Goal: Task Accomplishment & Management: Complete application form

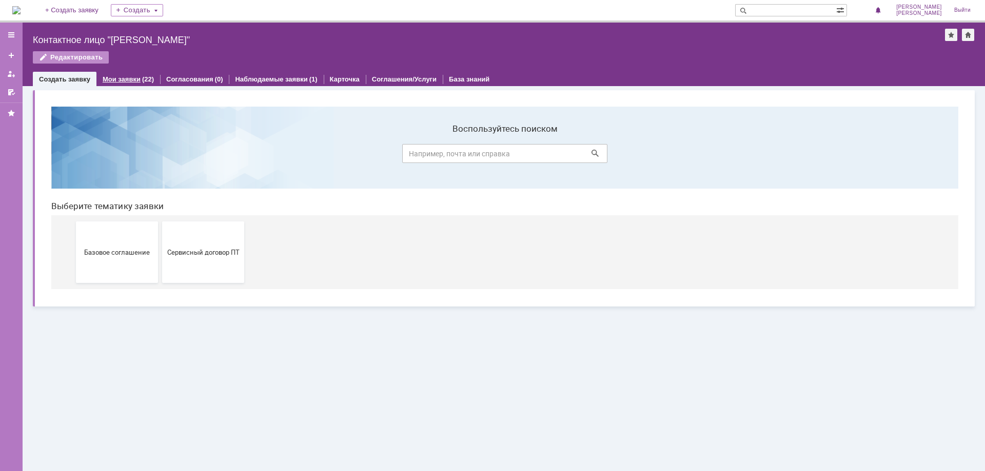
click at [128, 80] on link "Мои заявки" at bounding box center [122, 79] width 38 height 8
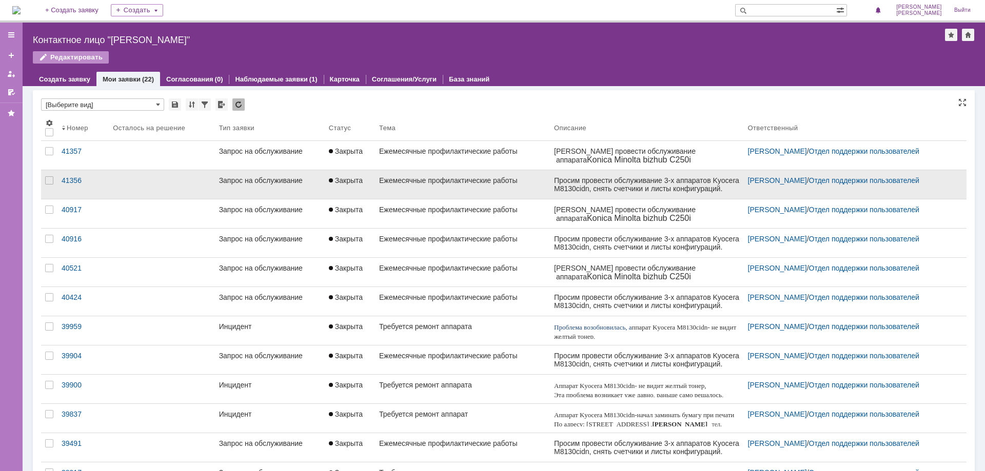
click at [255, 177] on div "Запрос на обслуживание" at bounding box center [270, 180] width 102 height 8
click at [255, 177] on div "Назад | Контактное лицо "Саксонова Елена" Контактное лицо "Саксонова Елена" Ред…" at bounding box center [504, 247] width 962 height 449
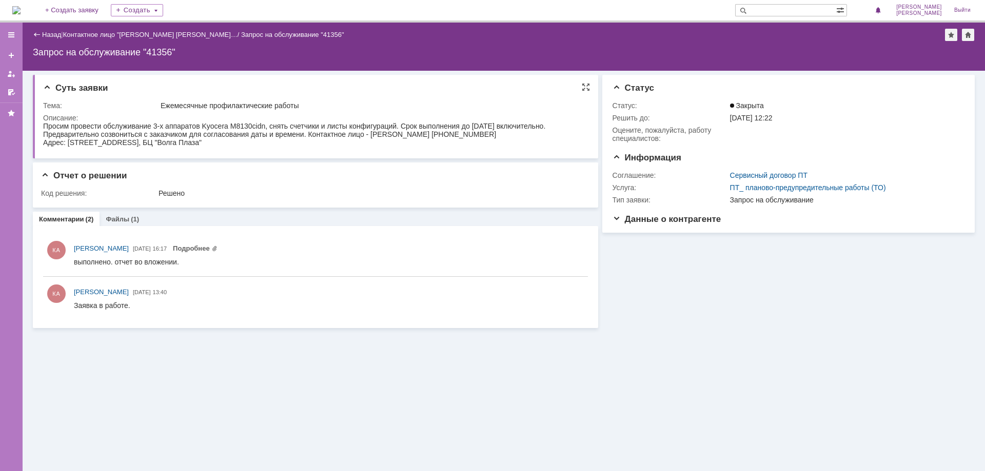
drag, startPoint x: 85, startPoint y: 247, endPoint x: 289, endPoint y: 137, distance: 231.8
drag, startPoint x: 257, startPoint y: 147, endPoint x: 38, endPoint y: 124, distance: 220.2
click at [43, 124] on html "Просим провести обслуживание 3-х аппаратов Kyocera M8130cidn, снять счетчики и …" at bounding box center [313, 134] width 541 height 25
copy body "Просим провести обслуживание 3-х аппаратов Kyocera M8130cidn, снять счетчики и …"
click at [41, 33] on div "Назад" at bounding box center [47, 35] width 28 height 8
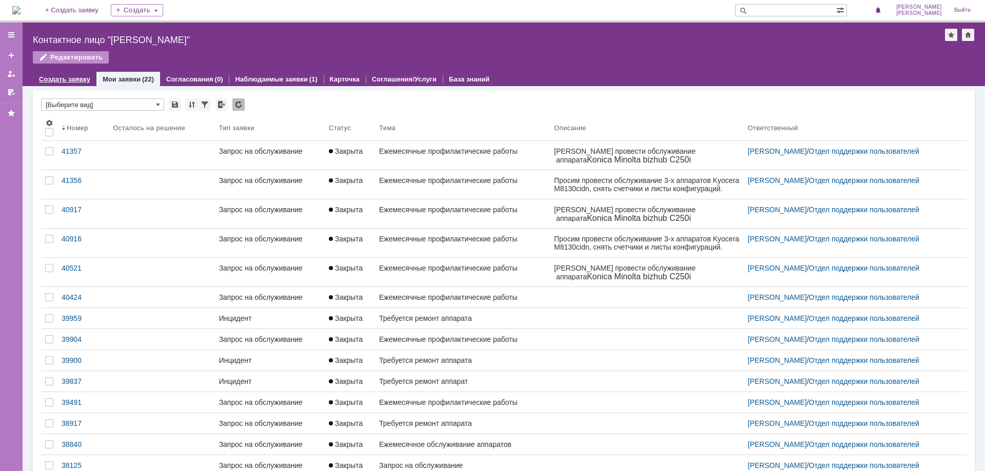
click at [55, 78] on link "Создать заявку" at bounding box center [64, 79] width 51 height 8
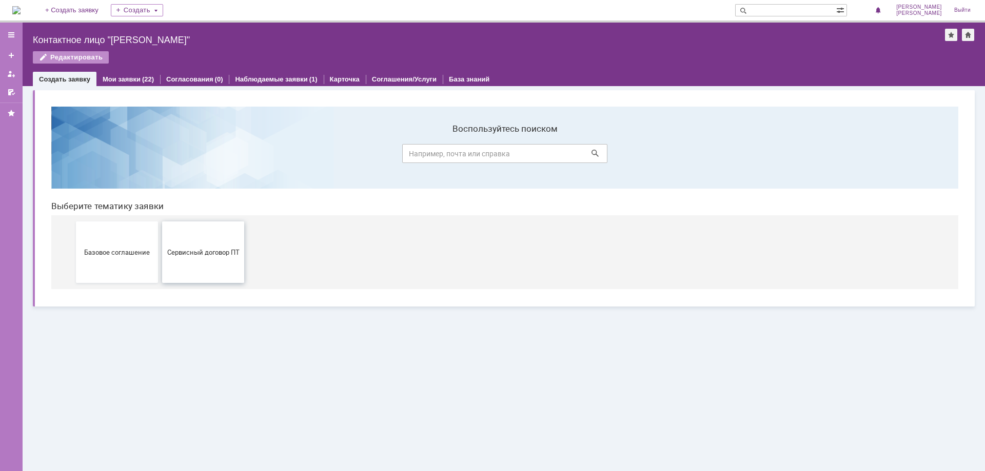
drag, startPoint x: 199, startPoint y: 257, endPoint x: 248, endPoint y: 358, distance: 111.3
click at [199, 257] on button "Сервисный договор ПТ" at bounding box center [203, 253] width 82 height 62
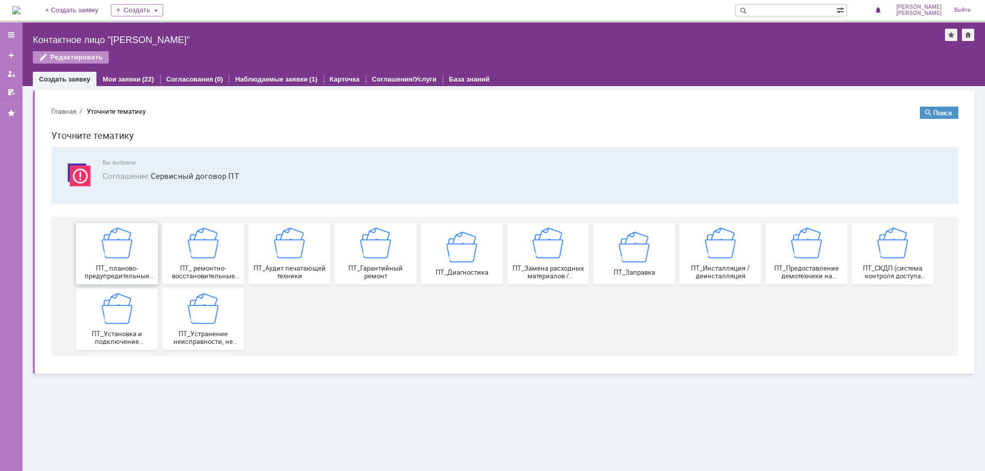
click at [117, 254] on img at bounding box center [117, 243] width 31 height 31
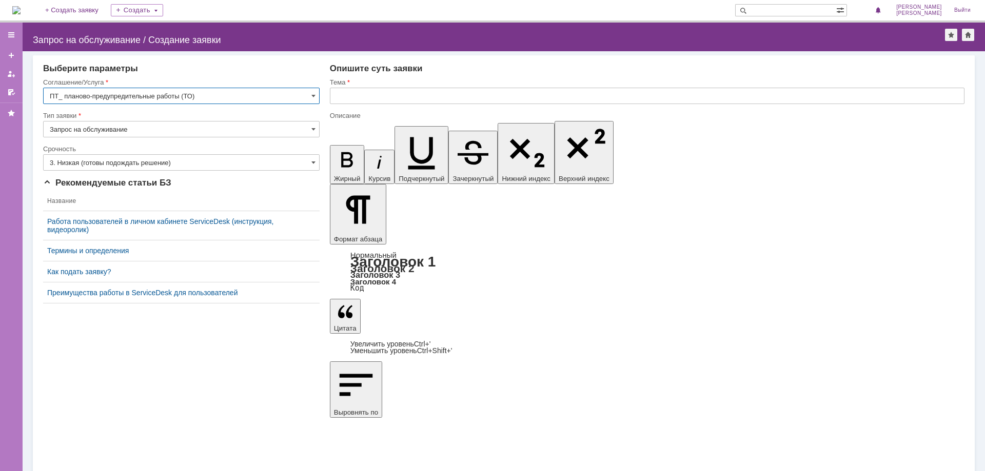
click at [371, 91] on input "text" at bounding box center [647, 96] width 634 height 16
click at [350, 101] on input "text" at bounding box center [647, 96] width 634 height 16
type input "Ежемесячное профилактическое обслуживание"
click at [308, 158] on input "3. Низкая (готовы подождать решение)" at bounding box center [181, 162] width 276 height 16
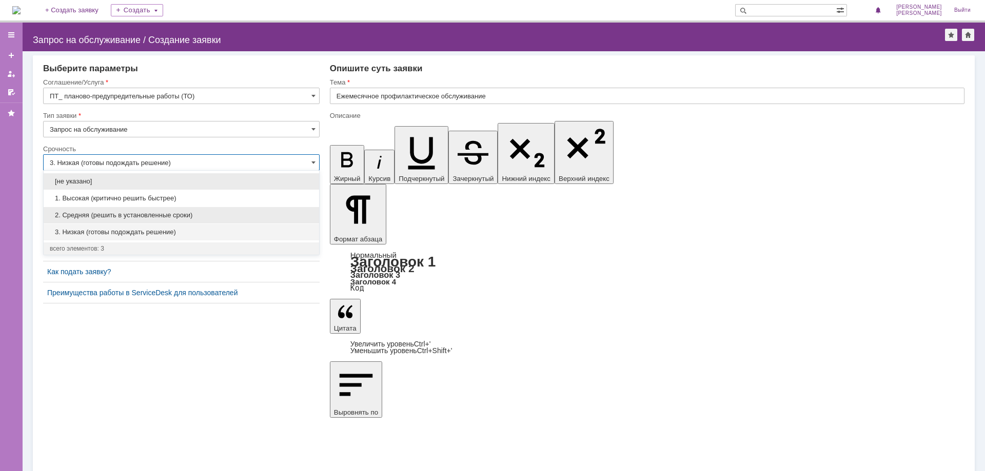
click at [89, 214] on span "2. Средняя (решить в установленные сроки)" at bounding box center [181, 215] width 263 height 8
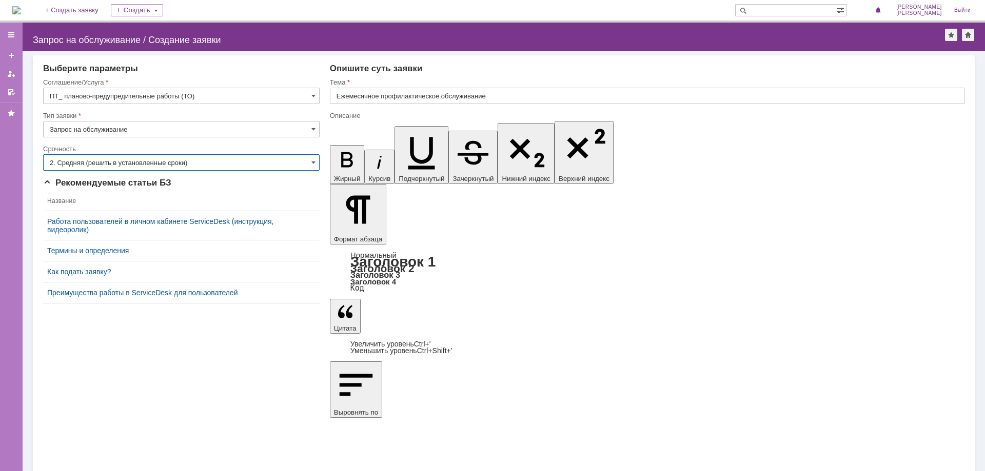
type input "2. Средняя (решить в установленные сроки)"
click at [313, 92] on span at bounding box center [313, 96] width 4 height 8
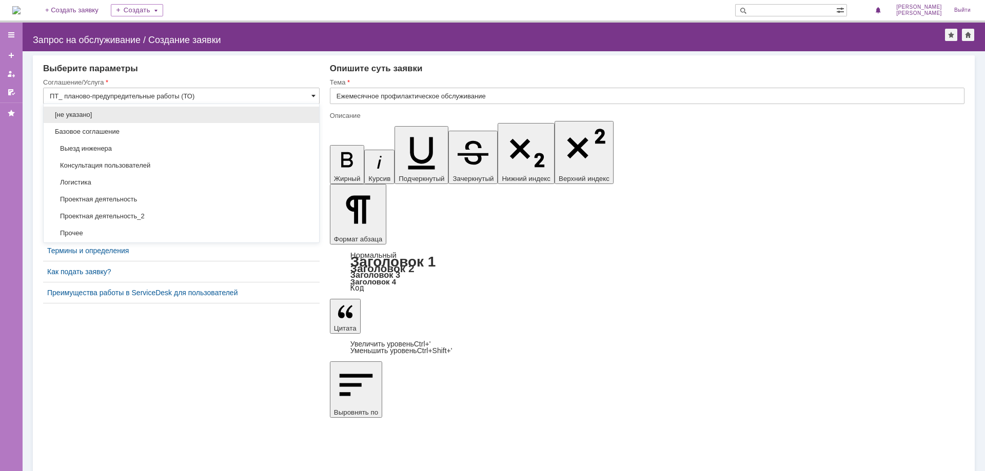
scroll to position [154, 0]
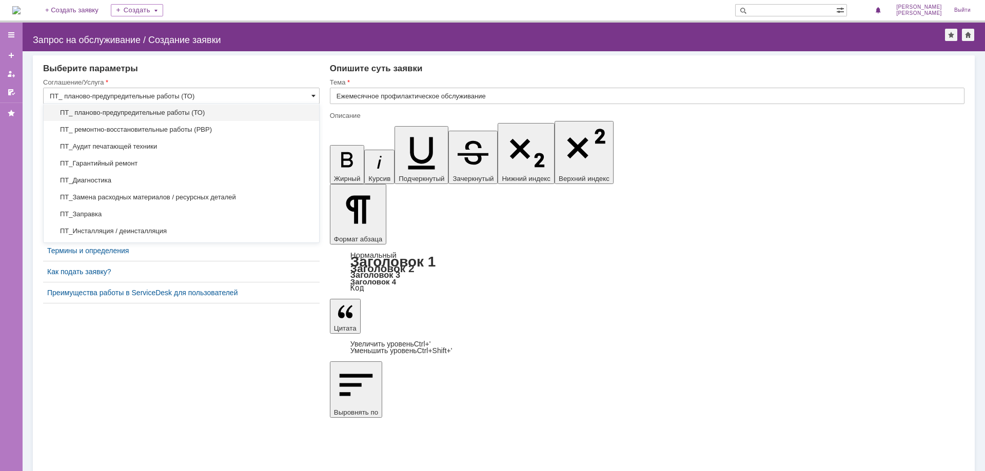
click at [313, 92] on span at bounding box center [313, 96] width 4 height 8
click at [311, 95] on span at bounding box center [313, 96] width 4 height 8
click at [195, 96] on input "ПТ_ планово-предупредительные работы (ТО)" at bounding box center [181, 96] width 276 height 16
click at [176, 111] on span "ПТ_ планово-предупредительные работы (ТО)" at bounding box center [181, 113] width 263 height 8
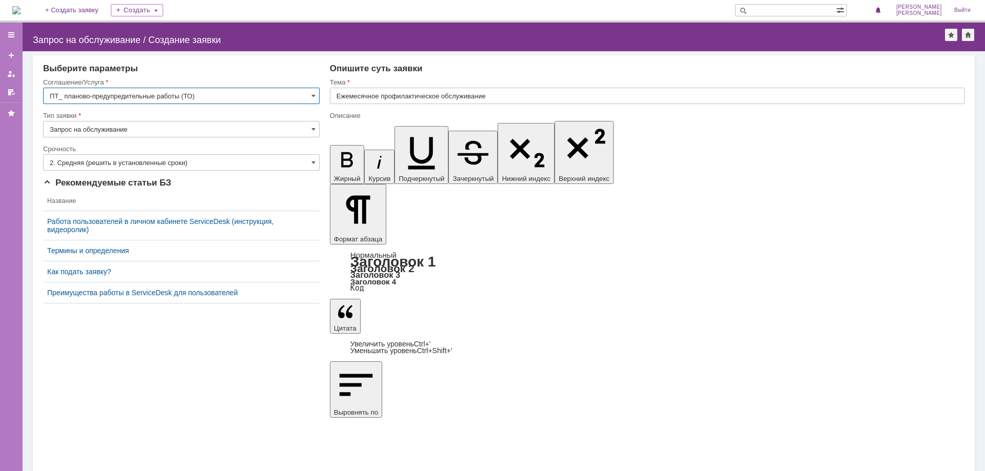
type input "ПТ_ планово-предупредительные работы (ТО)"
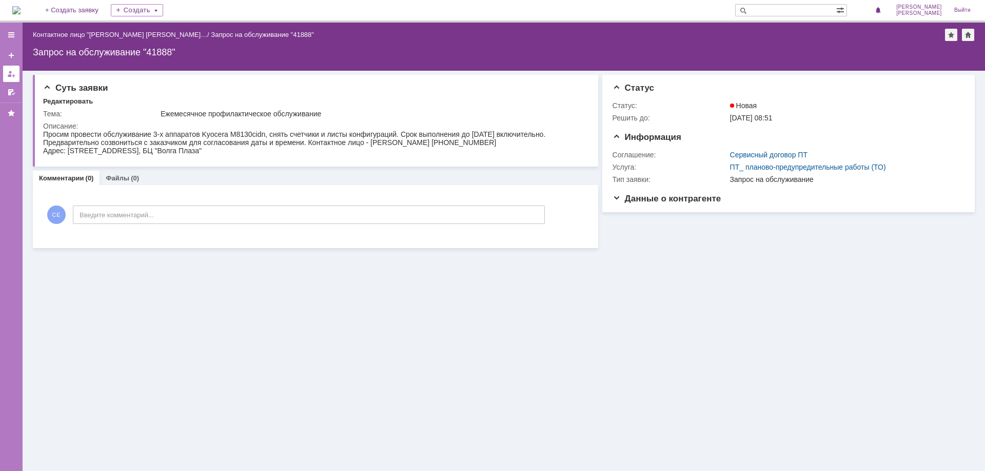
click at [10, 70] on div at bounding box center [11, 74] width 8 height 8
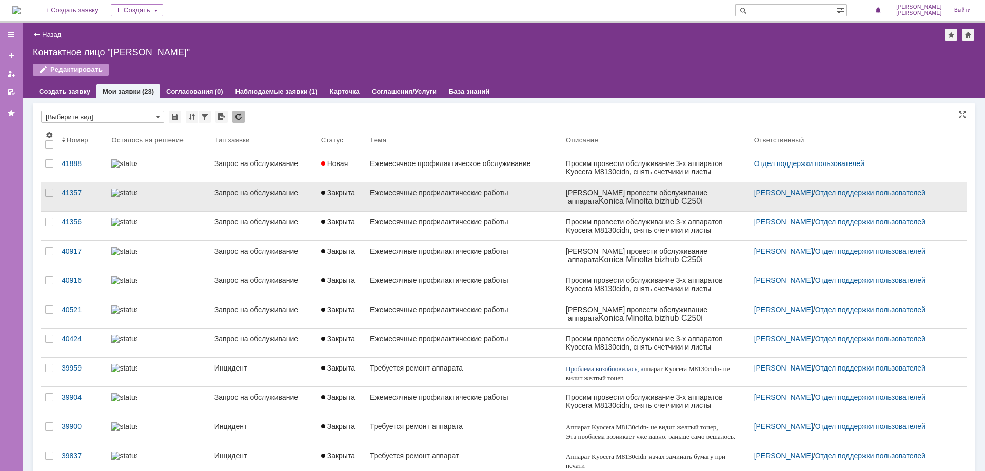
click at [230, 188] on link "Запрос на обслуживание" at bounding box center [263, 197] width 107 height 29
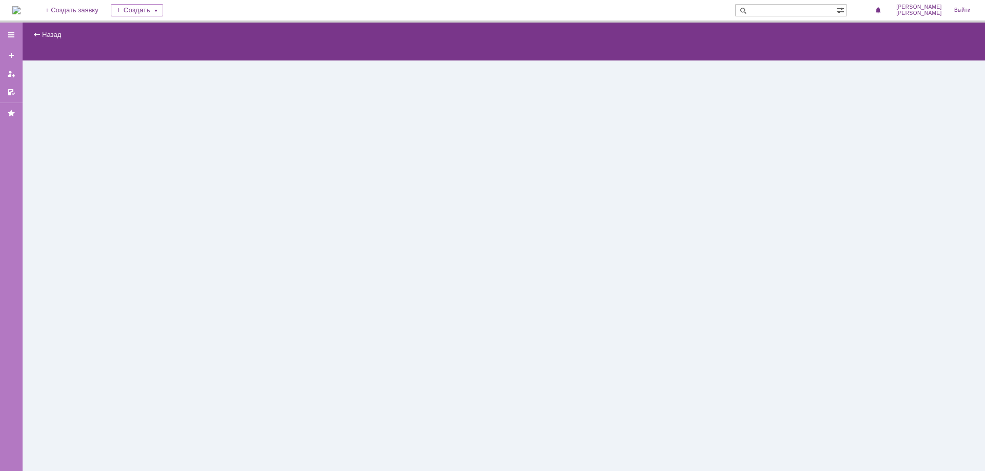
click at [230, 188] on div "Назад | serviceCall$46111388 Карточка заявки" at bounding box center [504, 247] width 962 height 449
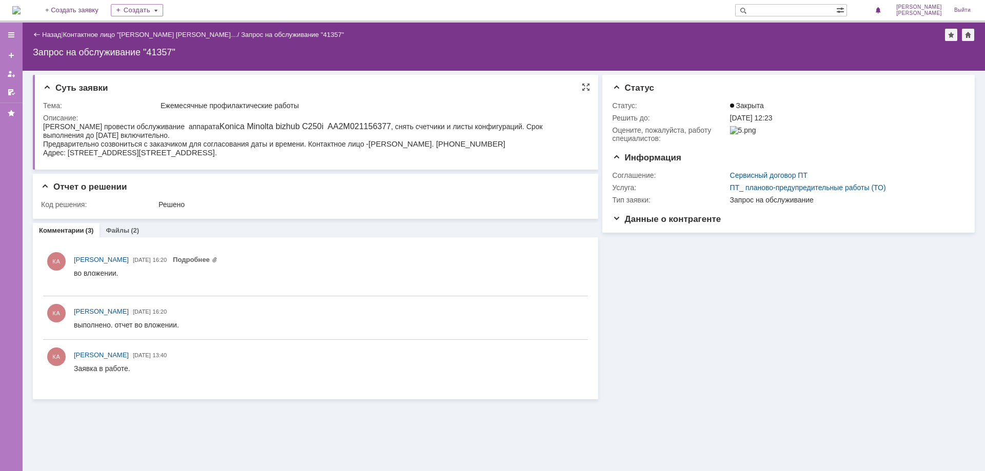
drag, startPoint x: 194, startPoint y: 155, endPoint x: 47, endPoint y: 116, distance: 152.4
click at [47, 122] on html "Просим провести обслуживание аппарата Konica Minolta bizhub C250i AA2M021156377…" at bounding box center [313, 139] width 541 height 35
copy body "Просим провести обслуживание аппарата Konica Minolta bizhub C250i AA2M021156377…"
click at [34, 32] on div "Назад" at bounding box center [47, 35] width 28 height 8
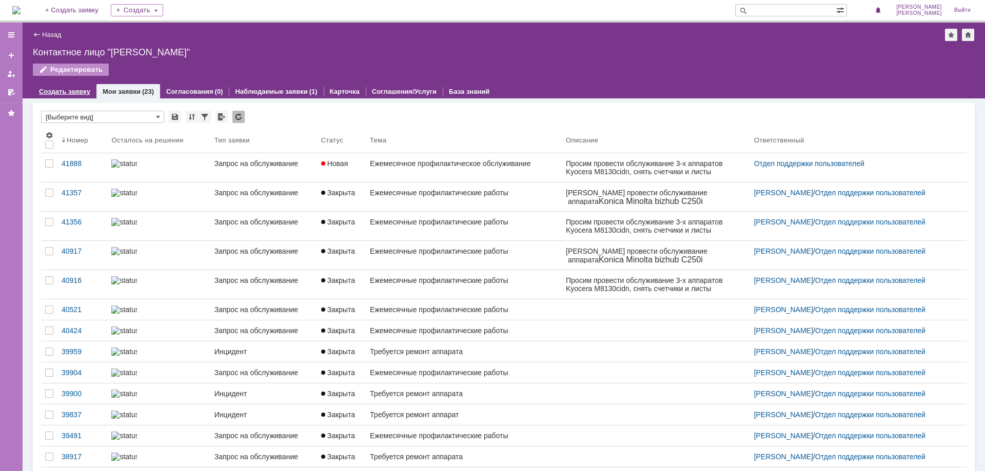
click at [55, 91] on link "Создать заявку" at bounding box center [64, 92] width 51 height 8
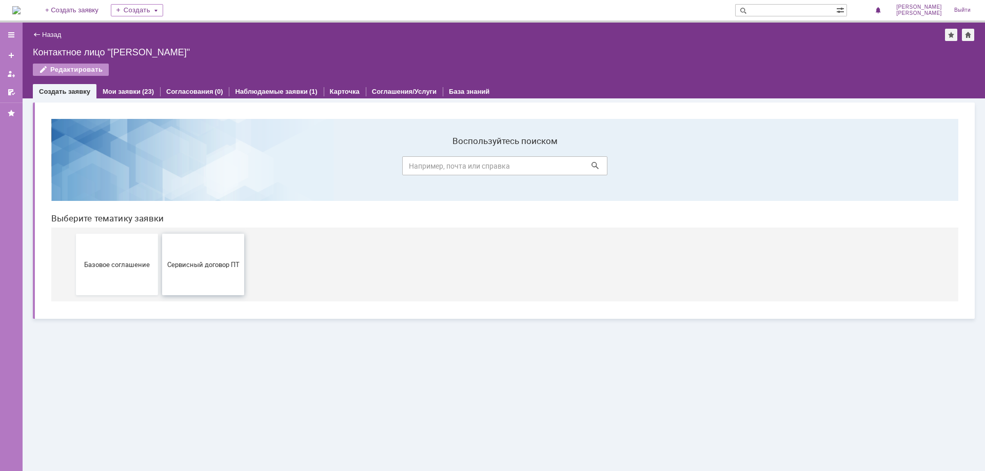
click at [193, 264] on span "Сервисный договор ПТ" at bounding box center [203, 265] width 76 height 8
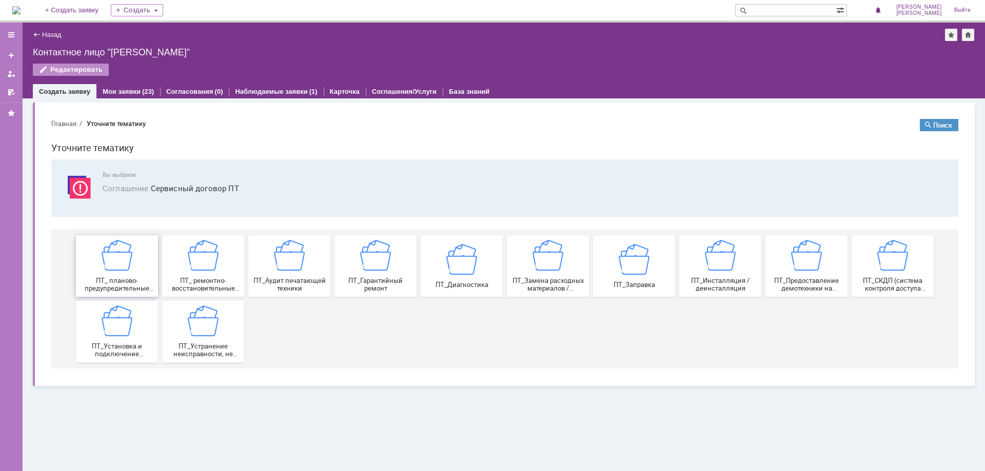
click at [118, 274] on div "ПТ_ планово-предупредительные работы (ТО)" at bounding box center [117, 266] width 76 height 52
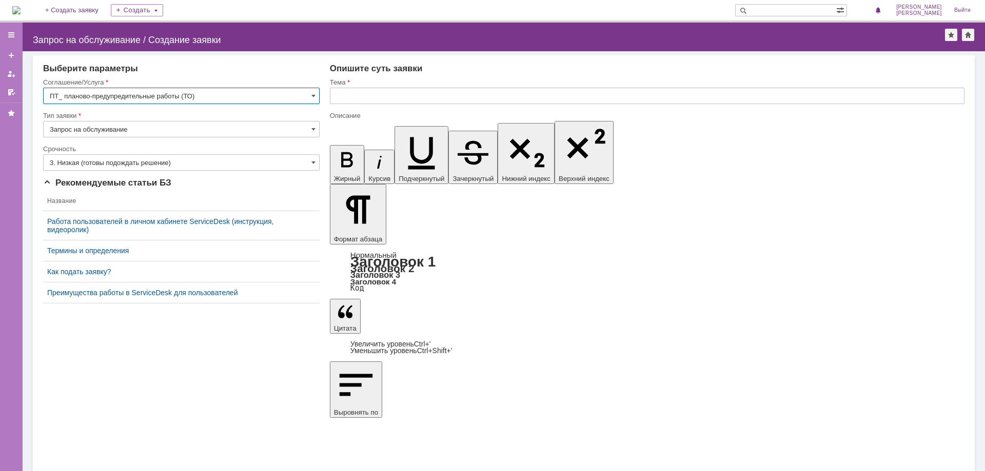
click at [350, 95] on input "text" at bounding box center [647, 96] width 634 height 16
click at [354, 95] on input "text" at bounding box center [647, 96] width 634 height 16
click at [362, 95] on input "Ежемепсячные профилактические рабоы" at bounding box center [647, 96] width 634 height 16
click at [460, 95] on input "Ежемесячные профилактические рабоы" at bounding box center [647, 96] width 634 height 16
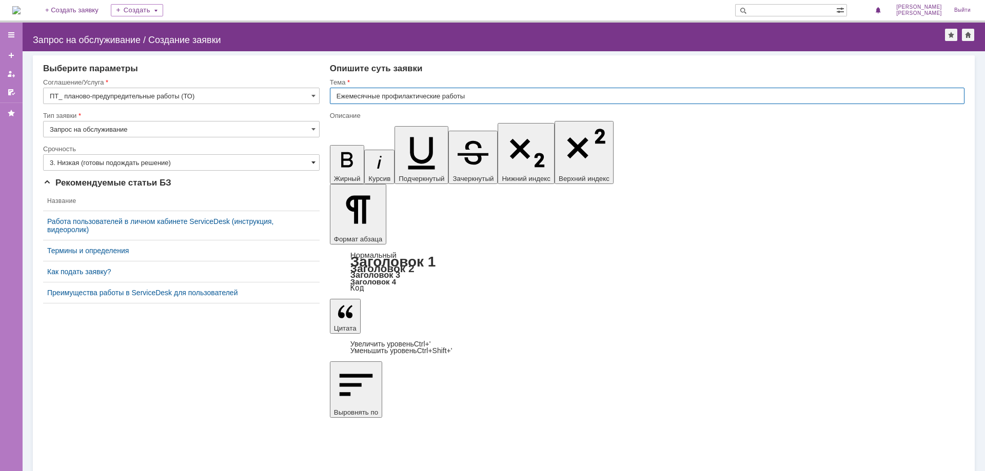
type input "Ежемесячные профилактические работы"
click at [312, 160] on span at bounding box center [313, 162] width 4 height 8
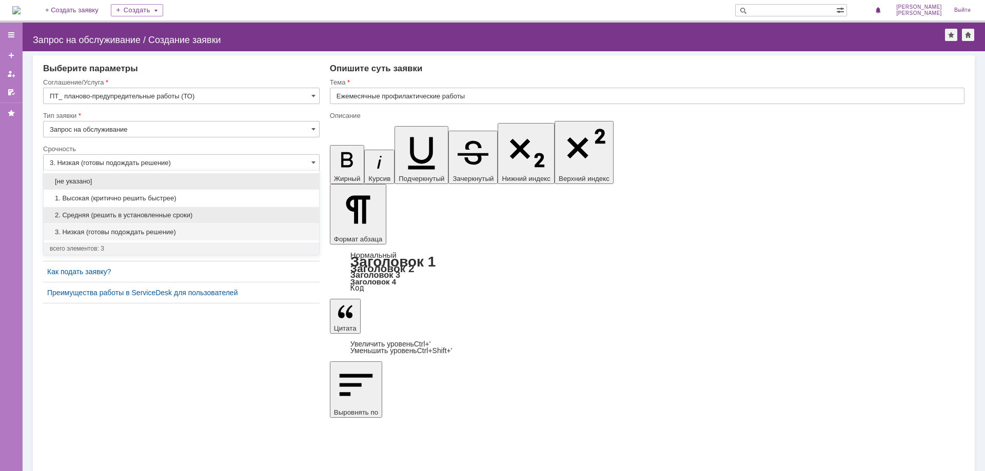
click at [130, 211] on div "2. Средняя (решить в установленные сроки)" at bounding box center [181, 215] width 275 height 16
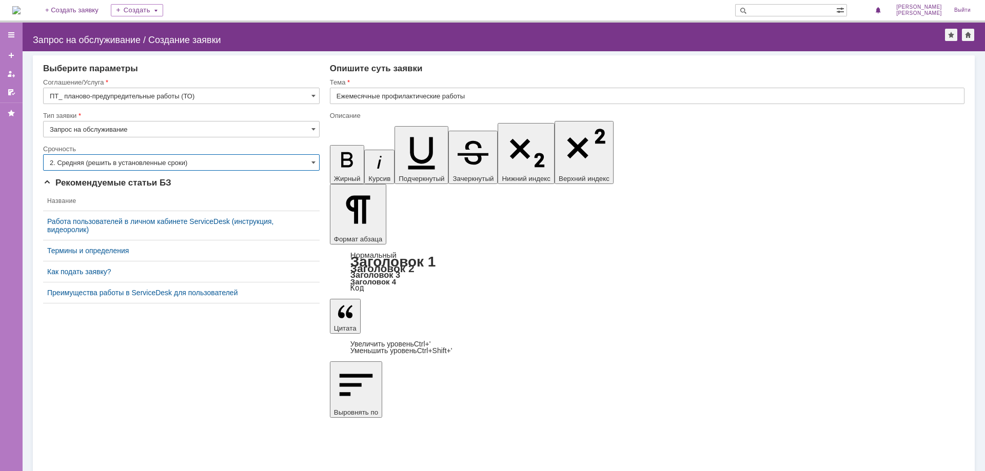
type input "2. Средняя (решить в установленные сроки)"
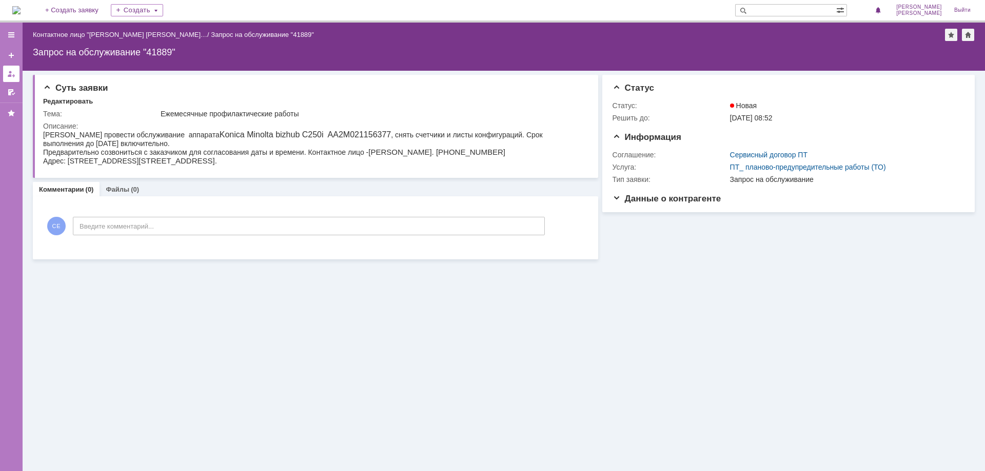
click at [9, 72] on div at bounding box center [11, 74] width 8 height 8
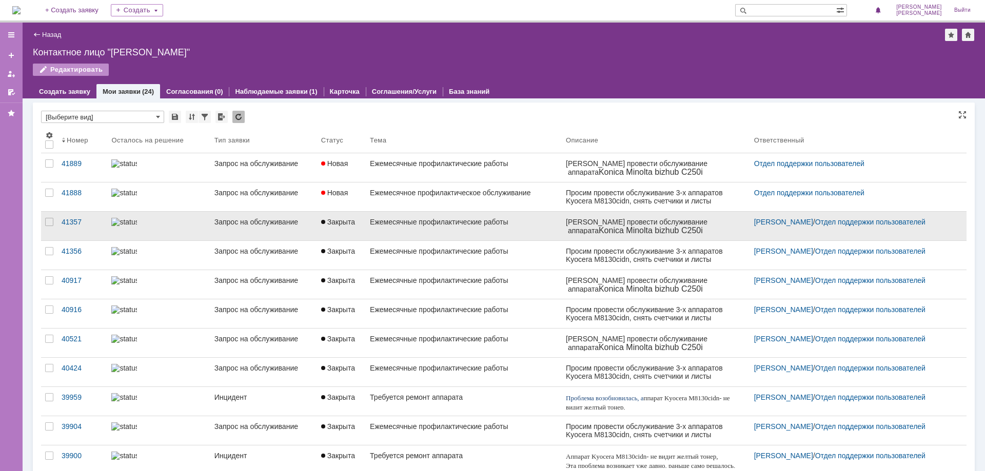
click at [326, 230] on link "Закрыта" at bounding box center [341, 226] width 49 height 29
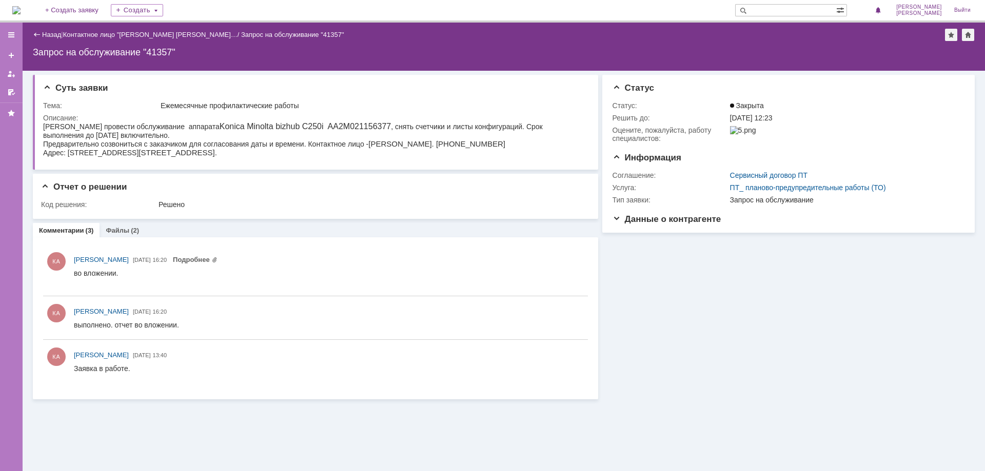
click at [45, 28] on div "Назад | Контактное лицо "[PERSON_NAME] Еле… / Запрос на обслуживание "41357" За…" at bounding box center [504, 47] width 962 height 48
click at [44, 33] on link "Назад" at bounding box center [51, 35] width 19 height 8
